Goal: Complete application form: Complete application form

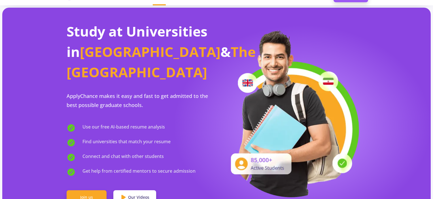
scroll to position [28, 0]
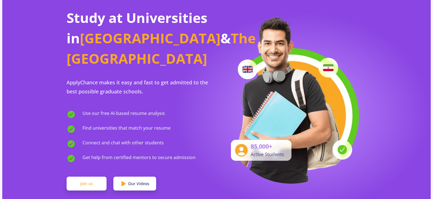
click at [85, 177] on link "Join us" at bounding box center [87, 184] width 40 height 14
click at [90, 177] on link "Join us" at bounding box center [87, 184] width 40 height 14
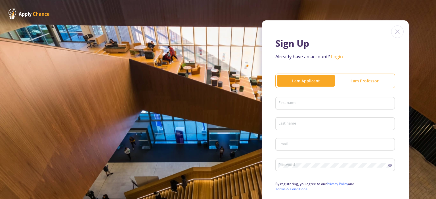
click at [295, 97] on div "First name" at bounding box center [335, 102] width 114 height 15
type input "e"
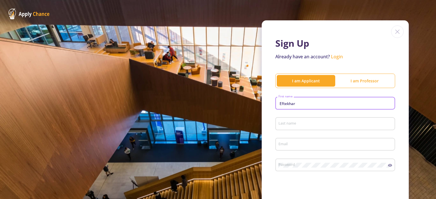
type input "Eftekhar"
click at [301, 121] on div "Last name" at bounding box center [335, 122] width 114 height 15
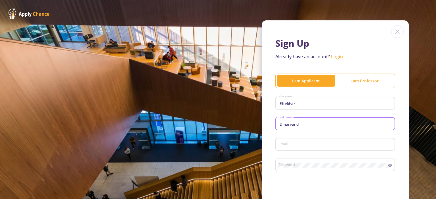
type input "Dinarvand"
click at [302, 142] on div "Email" at bounding box center [335, 143] width 114 height 15
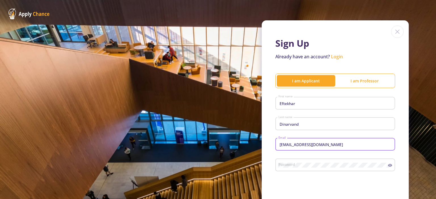
type input "[EMAIL_ADDRESS][DOMAIN_NAME]"
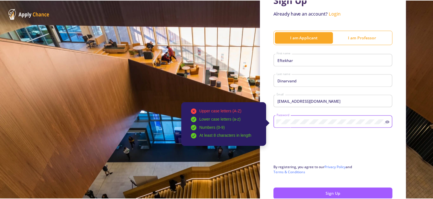
scroll to position [57, 0]
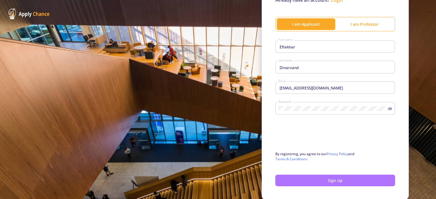
click at [336, 181] on button "Sign Up" at bounding box center [335, 181] width 120 height 12
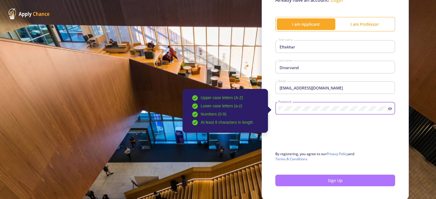
click at [327, 183] on button "Sign Up" at bounding box center [335, 181] width 120 height 12
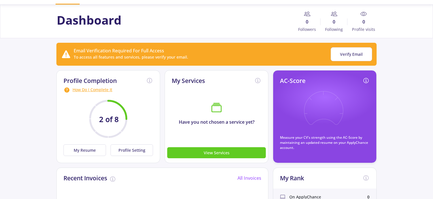
scroll to position [28, 0]
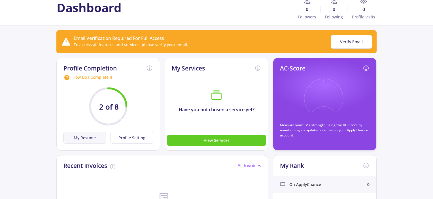
click at [88, 140] on button "My Resume" at bounding box center [85, 138] width 43 height 12
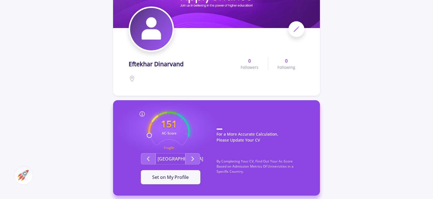
scroll to position [85, 0]
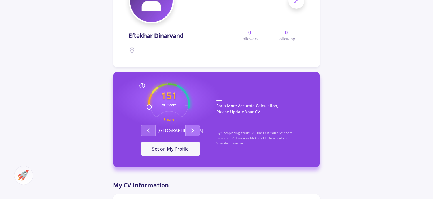
click at [192, 130] on icon "Second group" at bounding box center [192, 130] width 7 height 7
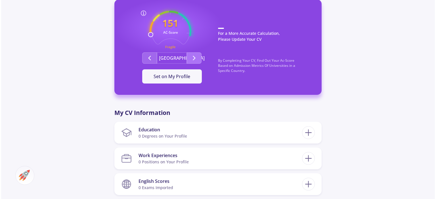
scroll to position [198, 0]
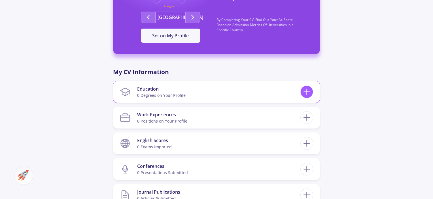
click at [309, 91] on icon at bounding box center [307, 92] width 10 height 10
checkbox input "false"
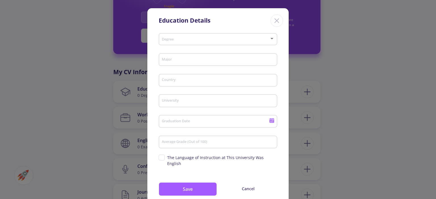
scroll to position [13, 0]
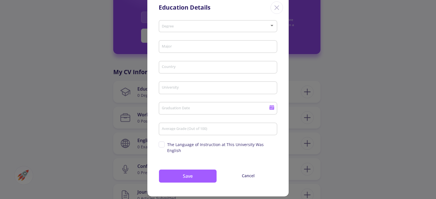
click at [270, 25] on div at bounding box center [271, 25] width 3 height 1
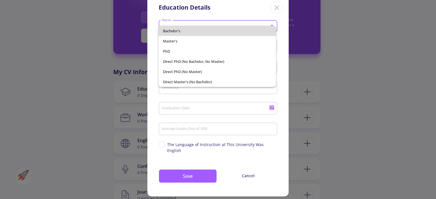
click at [196, 28] on span "Bachelor's" at bounding box center [217, 31] width 108 height 10
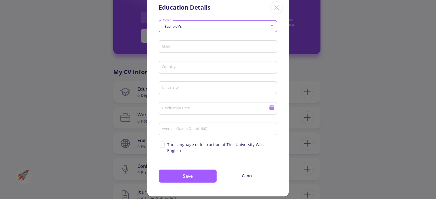
click at [228, 47] on input "Major" at bounding box center [218, 47] width 115 height 5
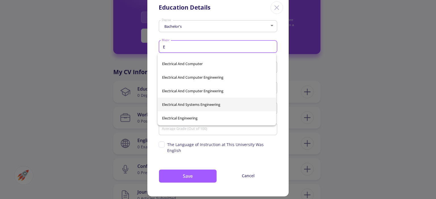
scroll to position [9144, 0]
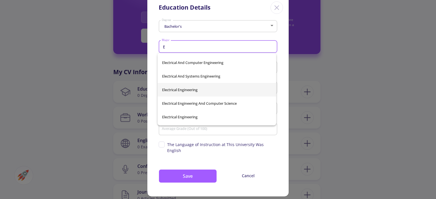
click at [192, 91] on span "Electrical Engineering" at bounding box center [216, 90] width 109 height 14
type input "Electrical Engineering"
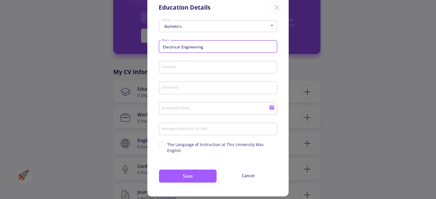
click at [206, 66] on input "Country" at bounding box center [218, 67] width 115 height 5
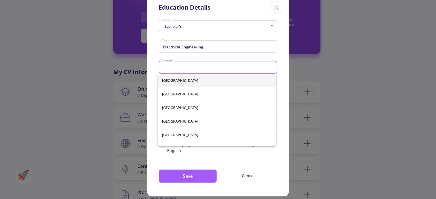
type input "[GEOGRAPHIC_DATA]"
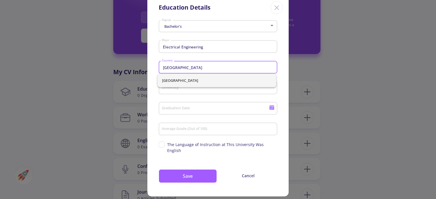
click at [199, 92] on div "University" at bounding box center [217, 86] width 113 height 15
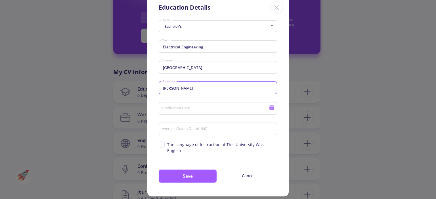
type input "[PERSON_NAME]"
click at [212, 109] on input "Graduation Date" at bounding box center [215, 108] width 109 height 5
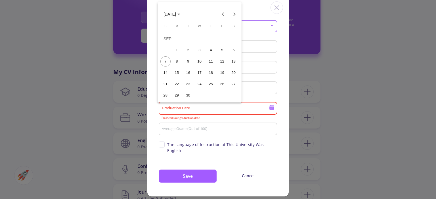
click at [178, 49] on div "1" at bounding box center [177, 50] width 10 height 10
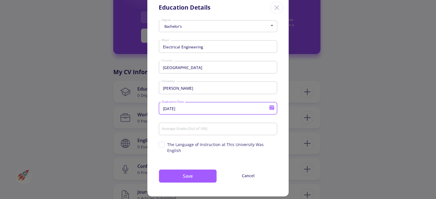
drag, startPoint x: 178, startPoint y: 109, endPoint x: 172, endPoint y: 109, distance: 6.0
click at [172, 109] on input "[DATE]" at bounding box center [215, 108] width 109 height 5
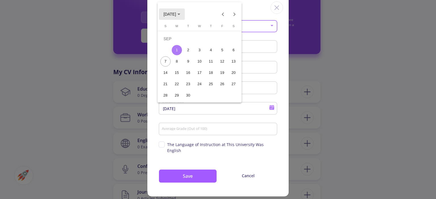
click at [180, 14] on polygon "Choose month and year" at bounding box center [178, 14] width 3 height 1
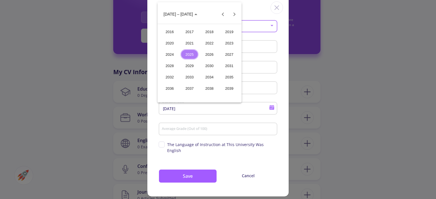
click at [187, 33] on div "2017" at bounding box center [189, 32] width 18 height 10
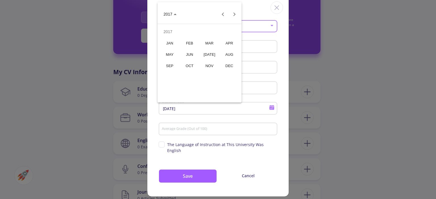
click at [230, 56] on div "AUG" at bounding box center [229, 54] width 18 height 10
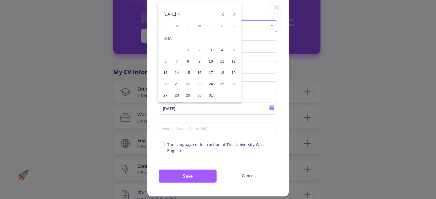
click at [188, 51] on div "1" at bounding box center [188, 50] width 10 height 10
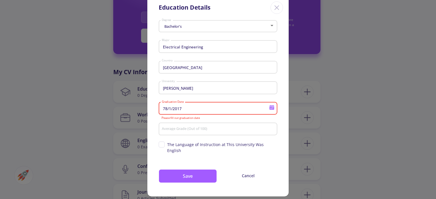
type input "[DATE]"
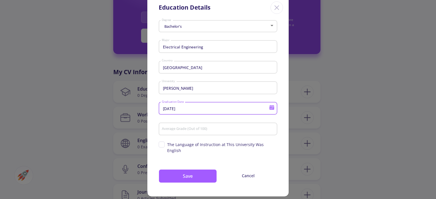
click at [186, 128] on input "Average Grade (Out of 100)" at bounding box center [218, 129] width 115 height 5
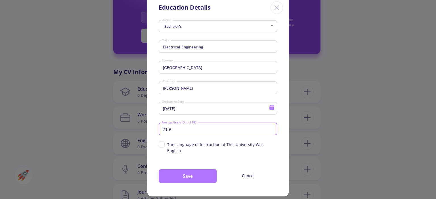
type input "71.9"
click at [189, 172] on button "Save" at bounding box center [188, 177] width 58 height 14
click at [187, 170] on button "Save" at bounding box center [188, 177] width 58 height 14
click at [182, 170] on button "Save" at bounding box center [188, 177] width 58 height 14
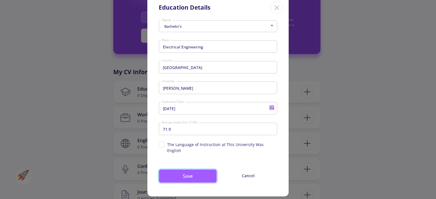
scroll to position [0, 0]
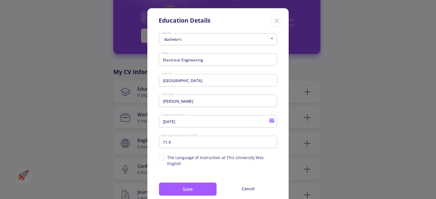
click at [276, 21] on icon "Close" at bounding box center [276, 20] width 9 height 9
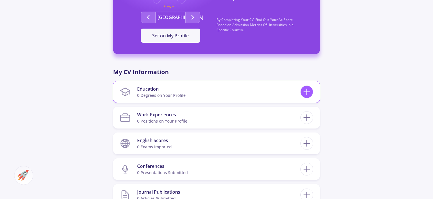
click at [309, 92] on line at bounding box center [307, 92] width 6 height 0
checkbox input "false"
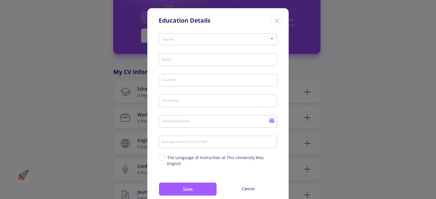
click at [275, 22] on icon "Close" at bounding box center [276, 20] width 9 height 9
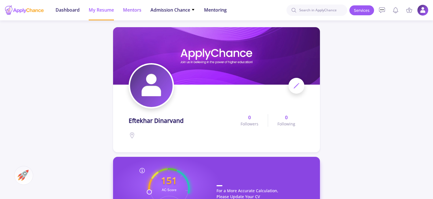
click at [134, 11] on span "Mentors" at bounding box center [132, 10] width 18 height 7
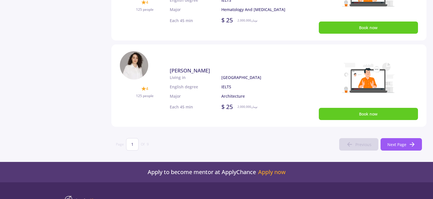
scroll to position [340, 0]
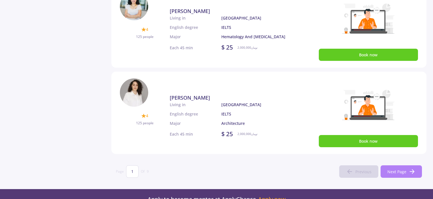
click at [401, 171] on span "Next Page" at bounding box center [397, 172] width 19 height 6
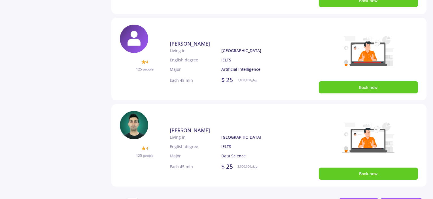
scroll to position [369, 0]
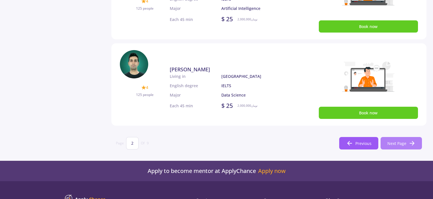
click at [392, 142] on span "Next Page" at bounding box center [397, 144] width 19 height 6
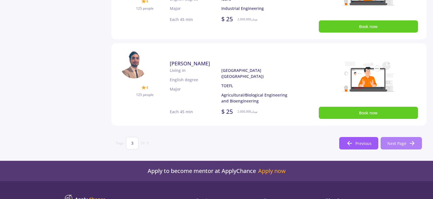
click at [392, 142] on span "Next Page" at bounding box center [397, 144] width 19 height 6
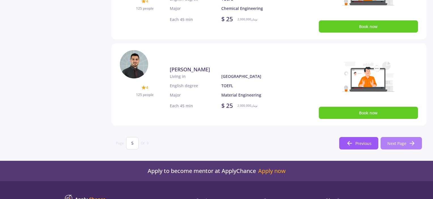
click at [392, 142] on span "Next Page" at bounding box center [397, 144] width 19 height 6
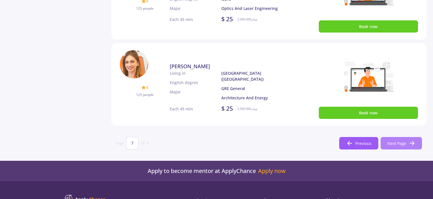
click at [392, 142] on span "Next Page" at bounding box center [397, 144] width 19 height 6
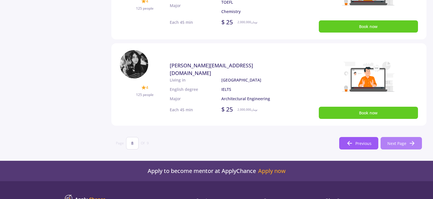
click at [392, 142] on span "Next Page" at bounding box center [397, 144] width 19 height 6
type input "9"
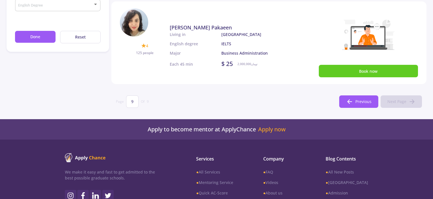
scroll to position [0, 0]
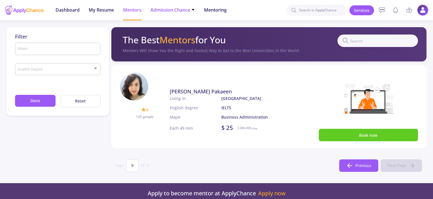
click at [193, 10] on icon at bounding box center [193, 10] width 4 height 4
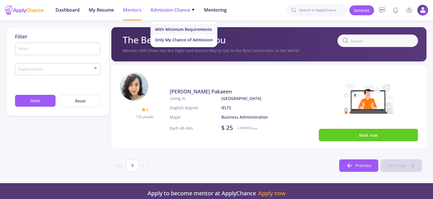
click at [198, 25] on link "With Minimum Requirements" at bounding box center [184, 29] width 67 height 10
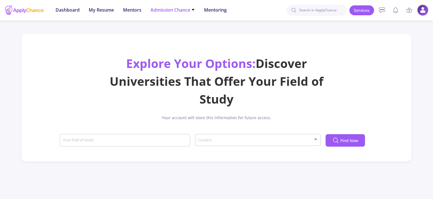
click at [194, 9] on icon at bounding box center [193, 10] width 4 height 4
click at [183, 40] on link "Only My Chance of Admission" at bounding box center [184, 40] width 67 height 10
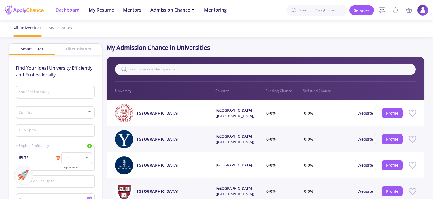
click at [67, 7] on span "Dashboard" at bounding box center [68, 10] width 24 height 7
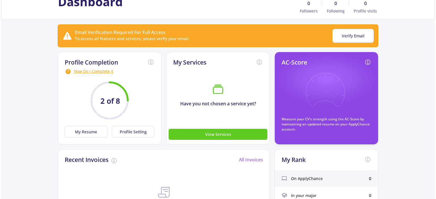
scroll to position [28, 0]
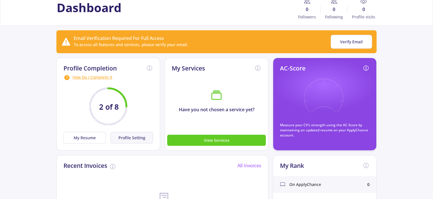
click at [131, 137] on button "Profile Setting" at bounding box center [132, 138] width 43 height 12
click at [356, 39] on button "Verify Email" at bounding box center [351, 42] width 41 height 14
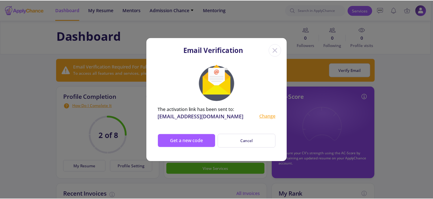
scroll to position [28, 0]
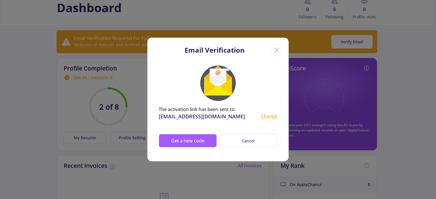
click at [280, 48] on icon "Close" at bounding box center [276, 50] width 9 height 9
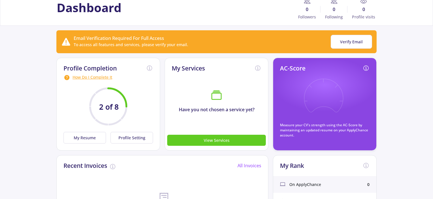
click at [109, 105] on text "2 of 8" at bounding box center [109, 107] width 20 height 10
click at [86, 137] on button "My Resume" at bounding box center [85, 138] width 43 height 12
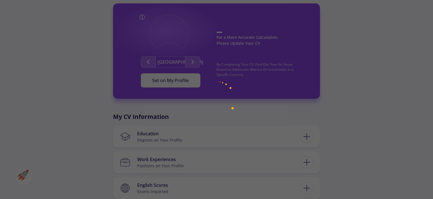
scroll to position [57, 0]
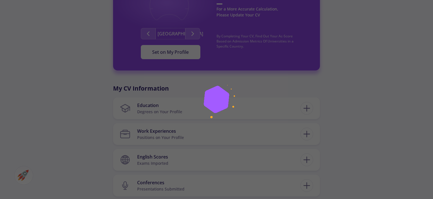
click at [217, 93] on img at bounding box center [216, 99] width 71 height 71
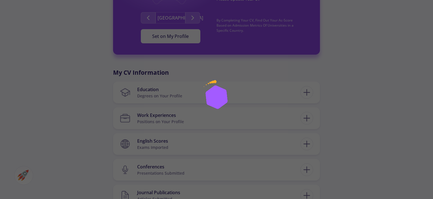
scroll to position [85, 0]
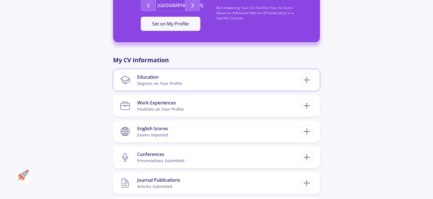
click at [314, 81] on div "Education Degrees on Your Profile" at bounding box center [216, 80] width 207 height 22
click at [310, 81] on icon at bounding box center [307, 80] width 10 height 10
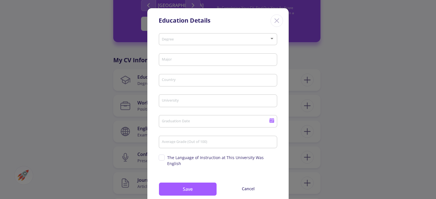
click at [271, 39] on div at bounding box center [271, 38] width 3 height 1
click at [270, 39] on div at bounding box center [271, 38] width 3 height 1
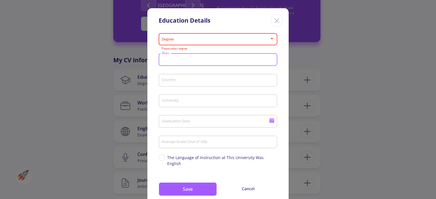
click at [205, 59] on input "Major" at bounding box center [218, 60] width 115 height 5
click at [272, 39] on div at bounding box center [271, 38] width 3 height 1
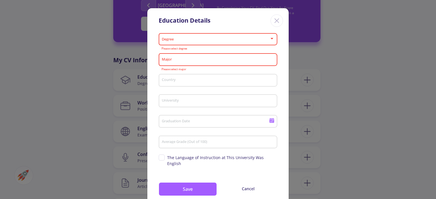
click at [272, 39] on div at bounding box center [271, 38] width 3 height 1
click at [276, 18] on icon "Close" at bounding box center [276, 20] width 9 height 9
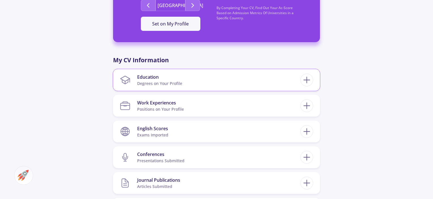
click at [154, 79] on div "Education" at bounding box center [159, 77] width 45 height 7
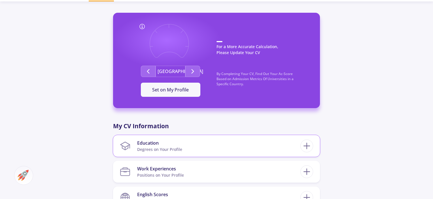
scroll to position [57, 0]
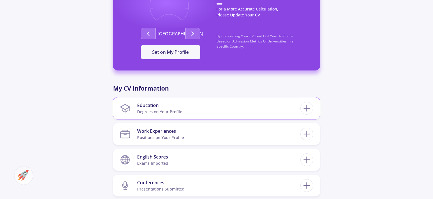
click at [147, 106] on div "Education" at bounding box center [159, 105] width 45 height 7
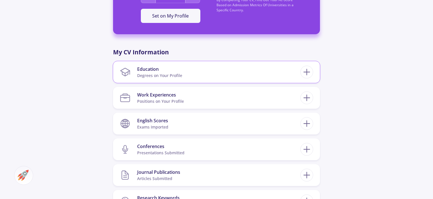
scroll to position [113, 0]
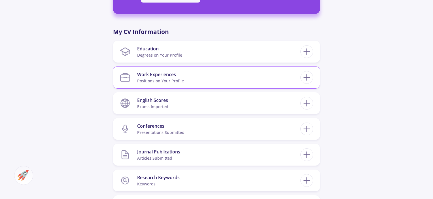
click at [163, 75] on div "Work Experiences" at bounding box center [160, 74] width 47 height 7
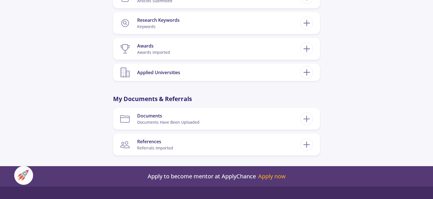
scroll to position [284, 0]
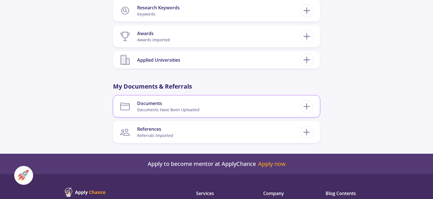
click at [155, 102] on div "Documents" at bounding box center [168, 103] width 62 height 7
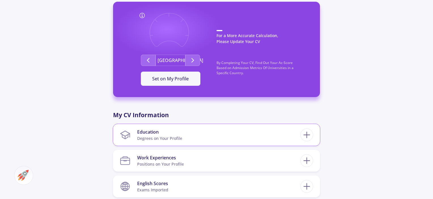
scroll to position [16, 0]
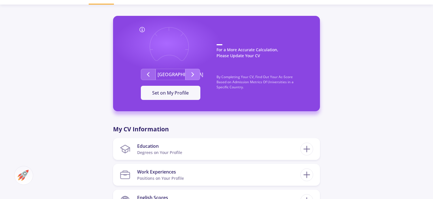
click at [190, 75] on icon "Second group" at bounding box center [192, 74] width 7 height 7
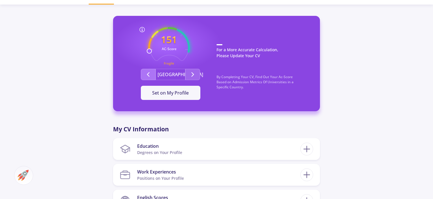
click at [151, 73] on icon "Second group" at bounding box center [148, 74] width 7 height 7
click at [189, 73] on button "Second group" at bounding box center [192, 74] width 15 height 11
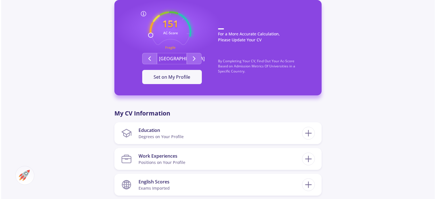
scroll to position [44, 0]
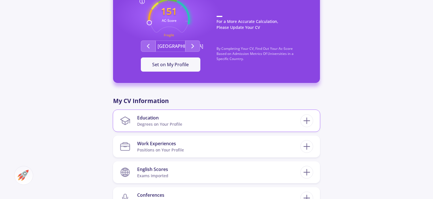
click at [159, 117] on div "Education" at bounding box center [159, 118] width 45 height 7
click at [309, 121] on line at bounding box center [307, 121] width 6 height 0
checkbox input "false"
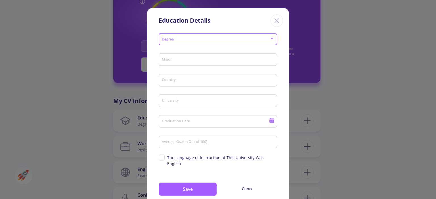
click at [270, 38] on div at bounding box center [271, 38] width 3 height 1
click at [269, 37] on div at bounding box center [271, 38] width 5 height 5
